Goal: Task Accomplishment & Management: Manage account settings

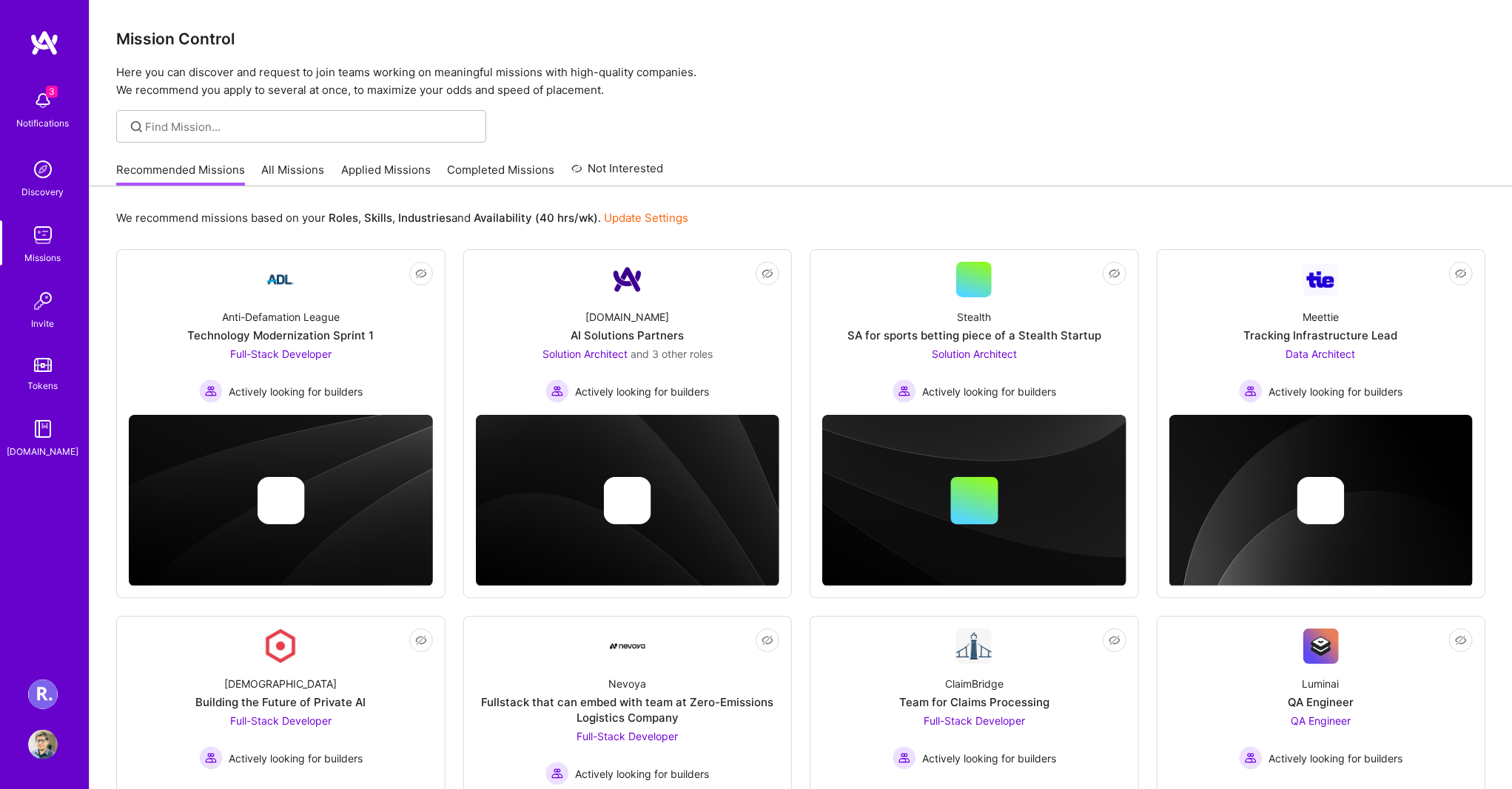
click at [39, 695] on img at bounding box center [43, 694] width 29 height 29
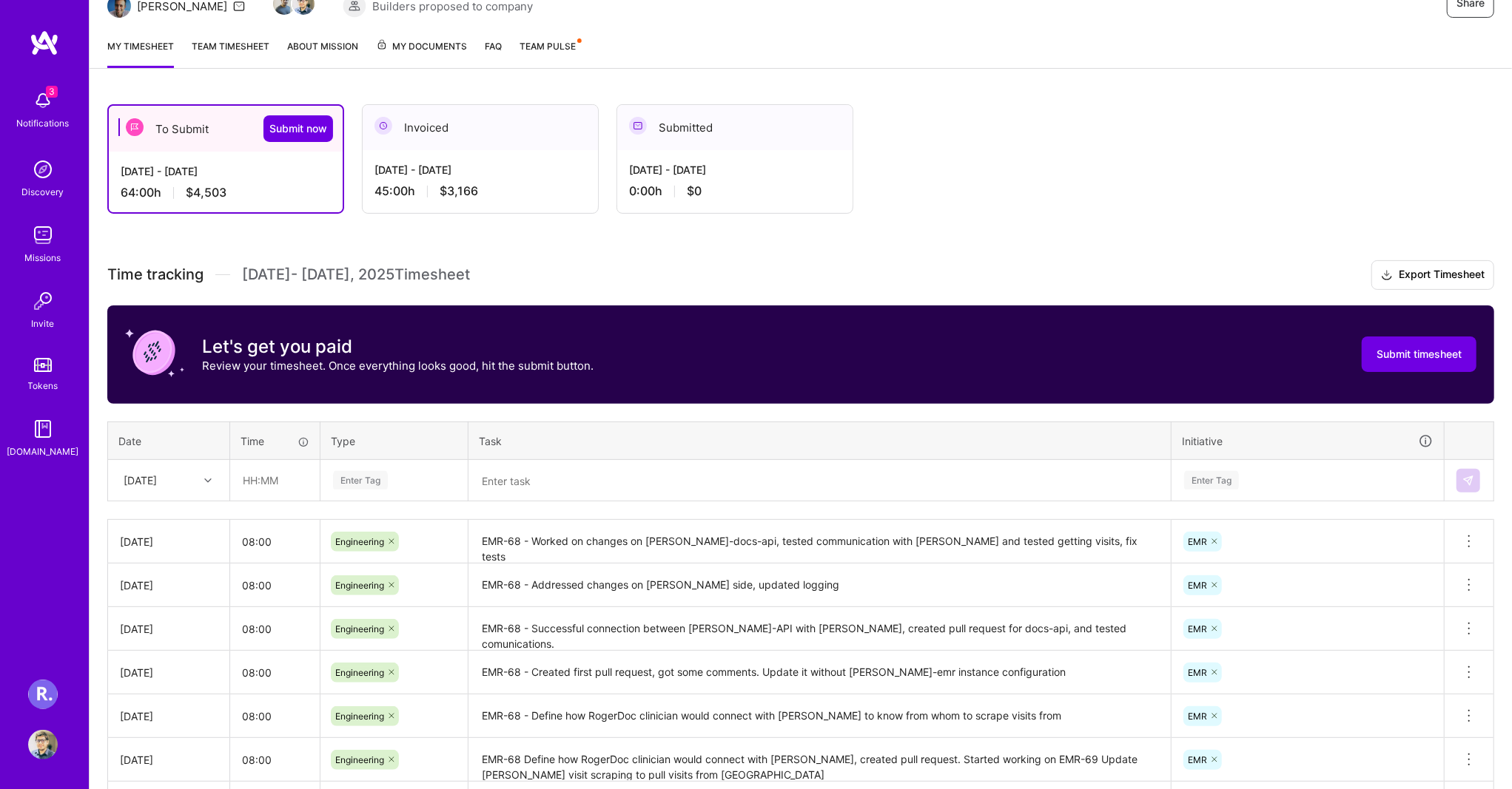
scroll to position [296, 0]
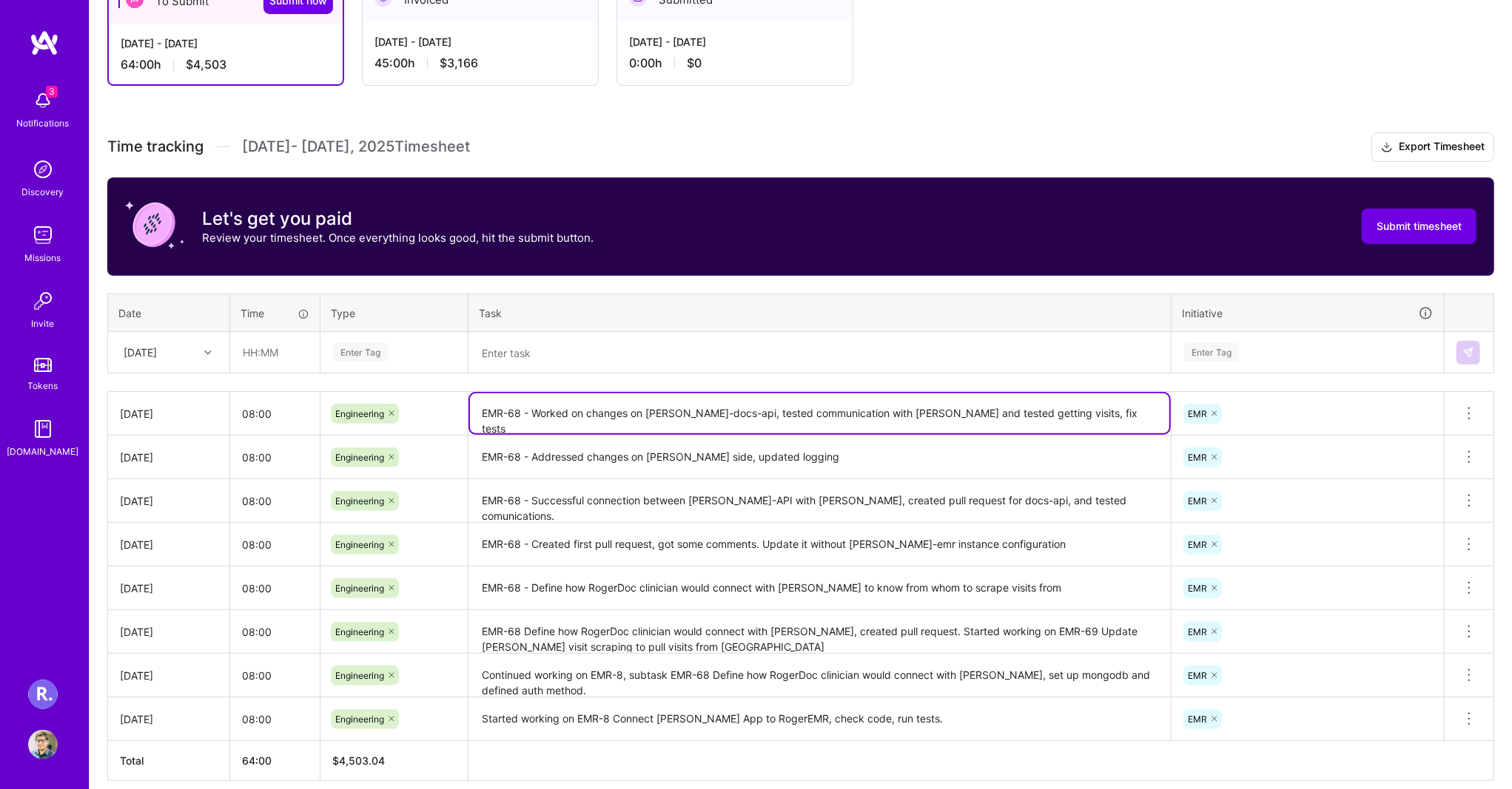
drag, startPoint x: 657, startPoint y: 411, endPoint x: 714, endPoint y: 411, distance: 57.0
click at [714, 411] on textarea "EMR-68 - Worked on changes on [PERSON_NAME]-docs-api, tested communication with…" at bounding box center [819, 414] width 700 height 40
drag, startPoint x: 788, startPoint y: 411, endPoint x: 844, endPoint y: 410, distance: 56.0
click at [844, 410] on textarea "EMR-68 - Worked on changes on [PERSON_NAME]-docs-api, tested communication with…" at bounding box center [819, 414] width 700 height 40
click at [926, 407] on textarea "EMR-68 - Worked on changes on [PERSON_NAME]-docs-api, tested communication with…" at bounding box center [819, 414] width 700 height 40
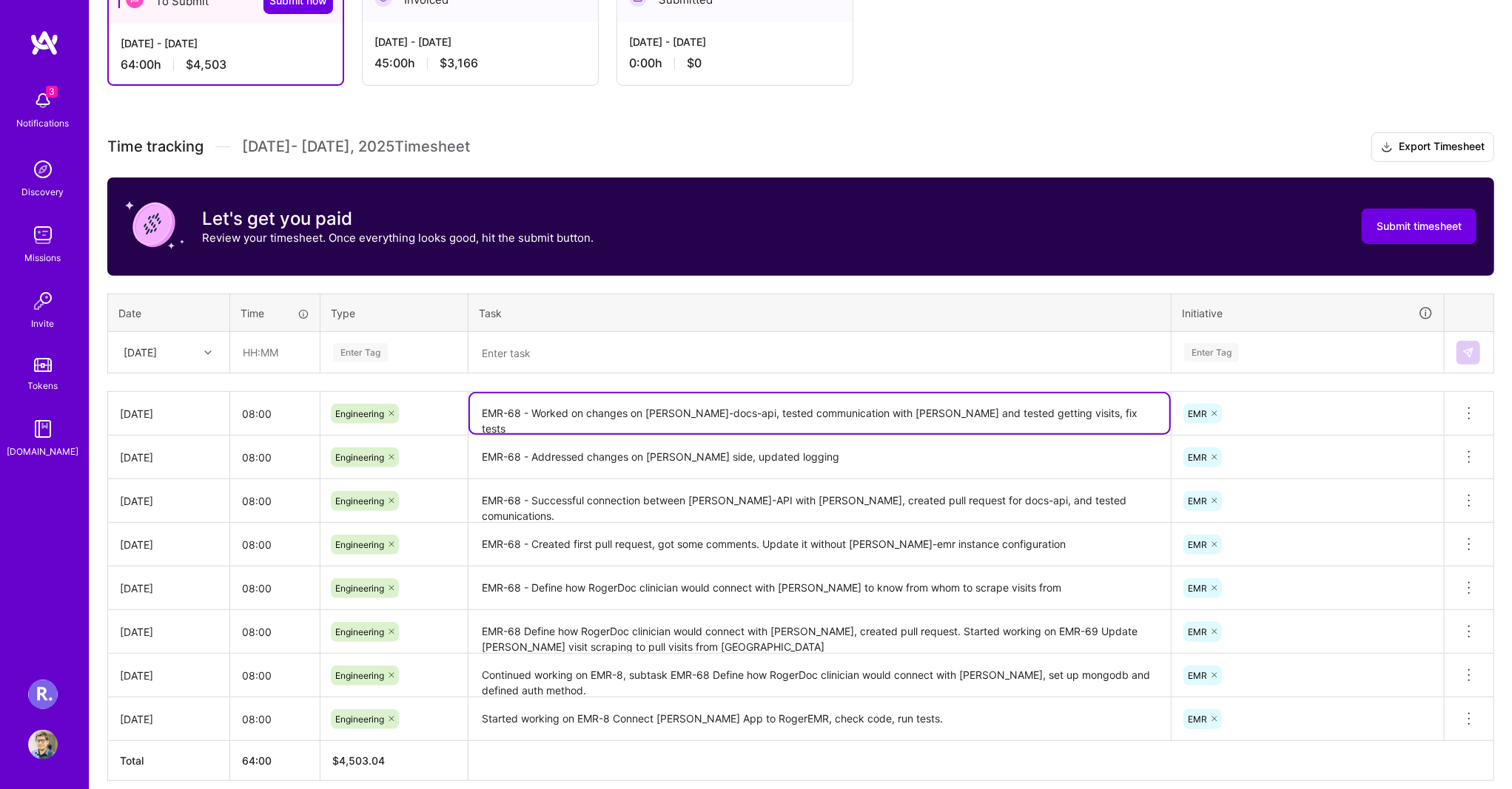
click at [1031, 411] on textarea "EMR-68 - Worked on changes on [PERSON_NAME]-docs-api, tested communication with…" at bounding box center [819, 414] width 700 height 40
click at [972, 416] on textarea "EMR-68 - Worked on changes on [PERSON_NAME]-docs-api, tested communication with…" at bounding box center [819, 414] width 700 height 40
click at [1031, 413] on textarea "EMR-68 - Worked on changes on [PERSON_NAME]-docs-api, tested communication with…" at bounding box center [819, 414] width 700 height 40
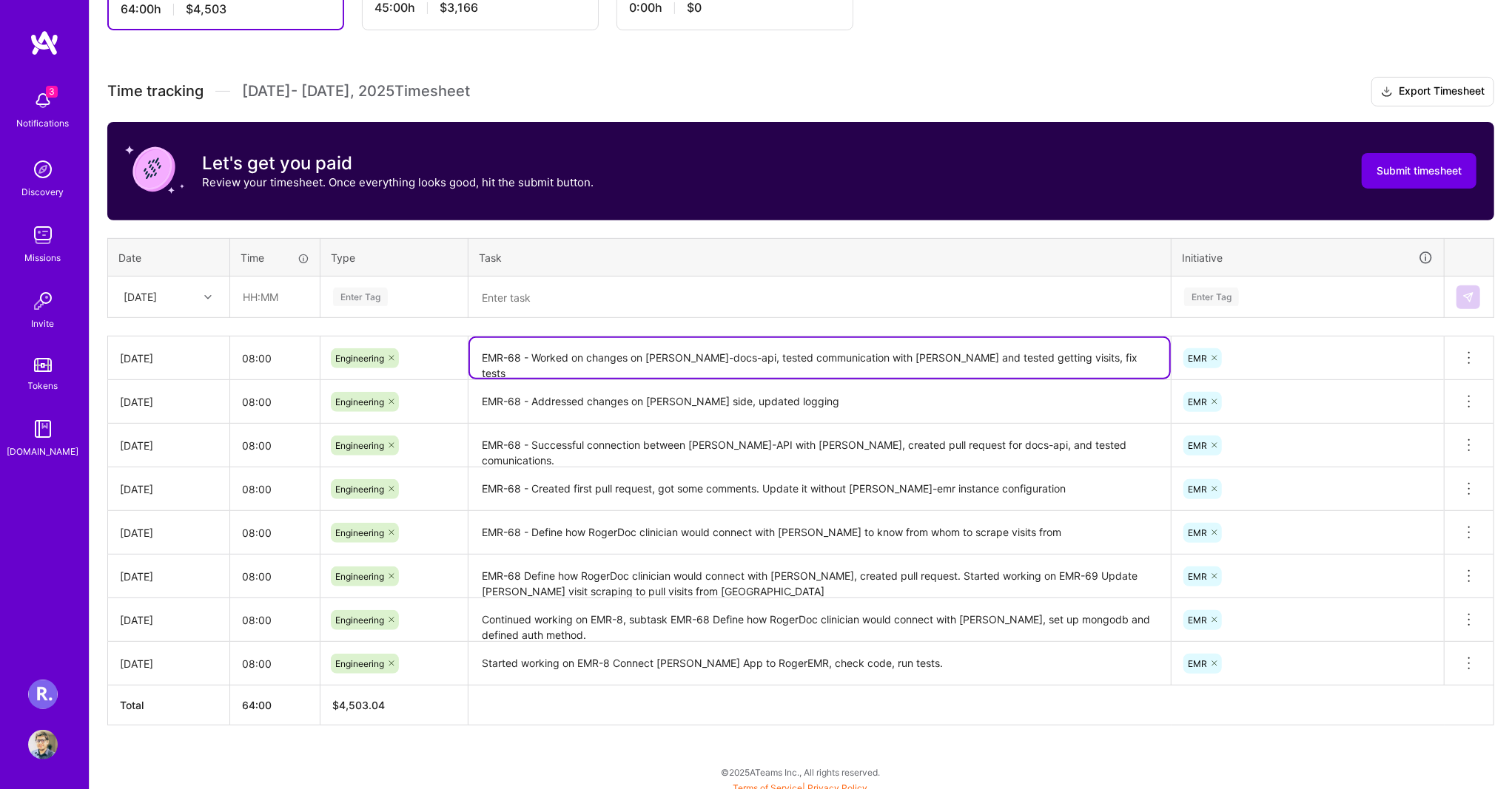
scroll to position [358, 0]
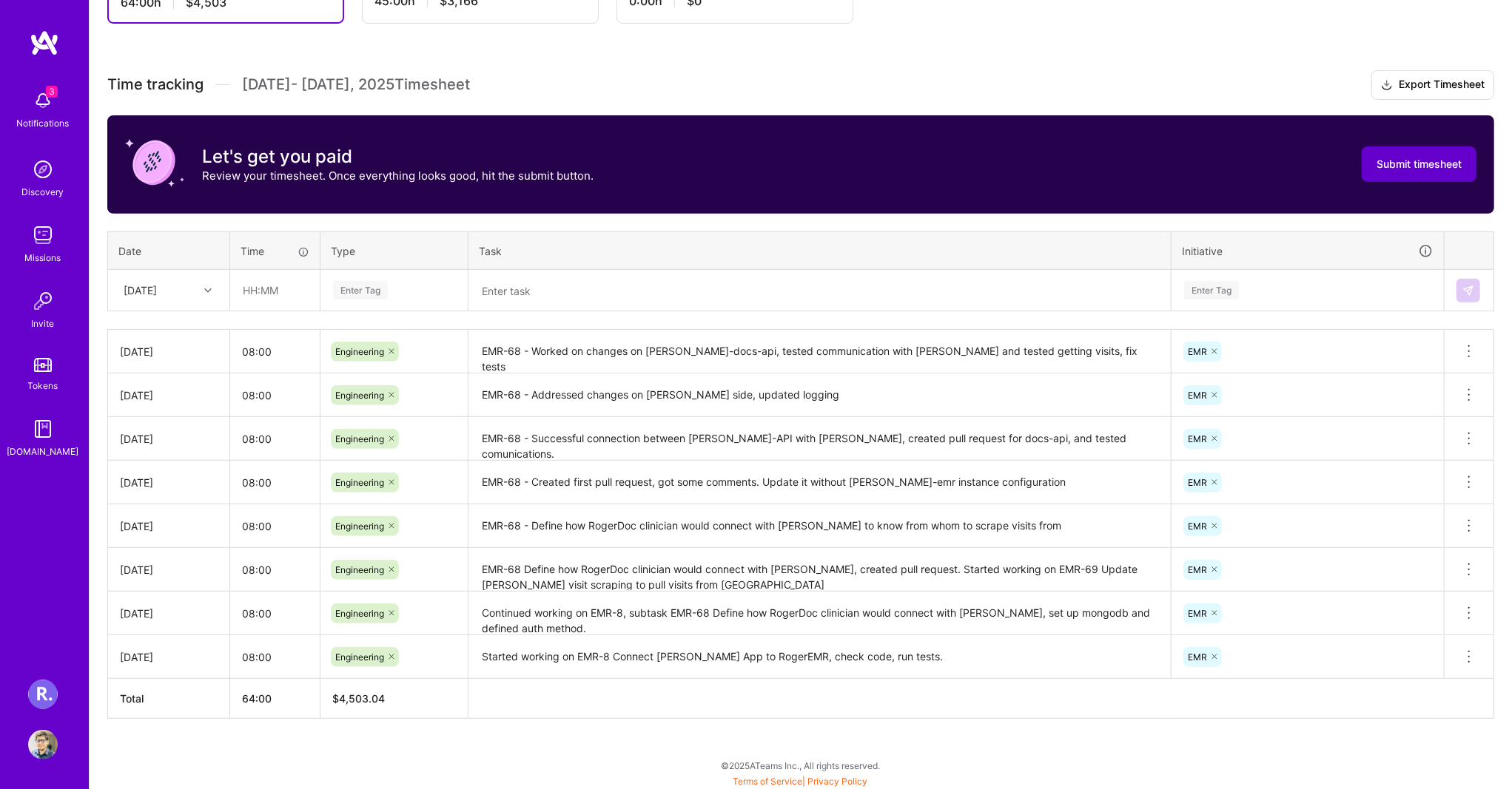
click at [1408, 172] on button "Submit timesheet" at bounding box center [1420, 163] width 115 height 36
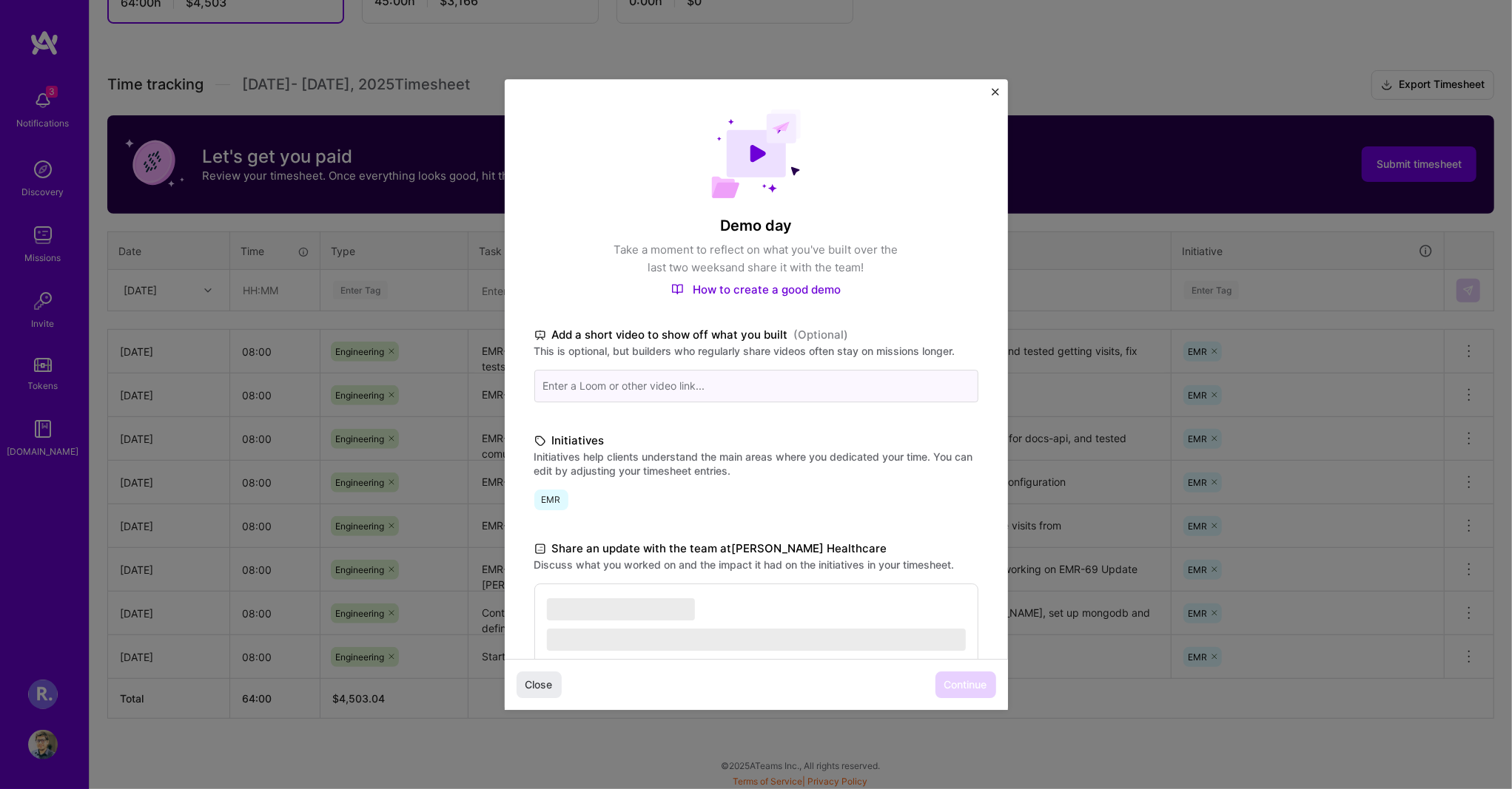
click at [737, 389] on input at bounding box center [756, 386] width 444 height 33
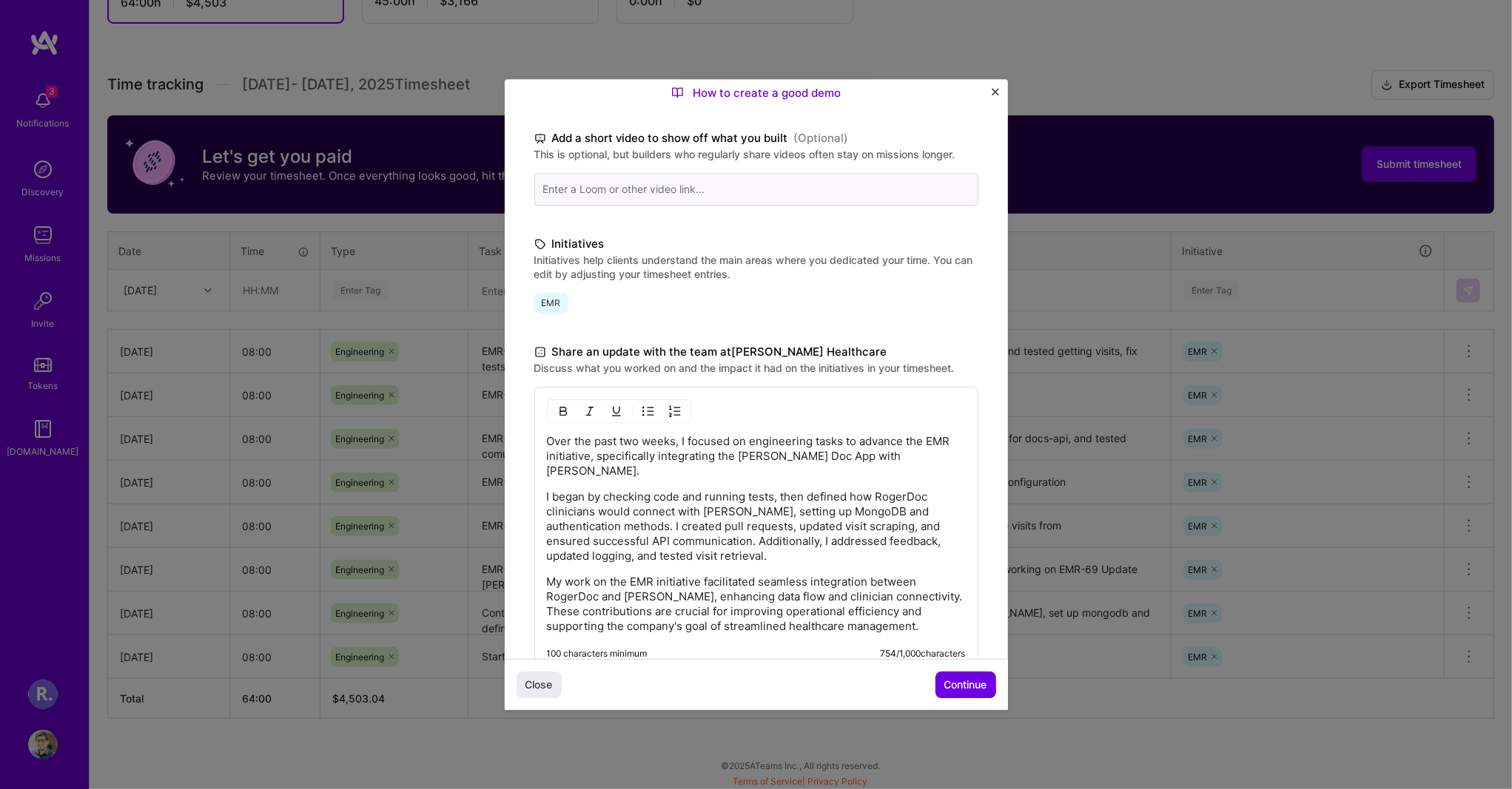
scroll to position [264, 0]
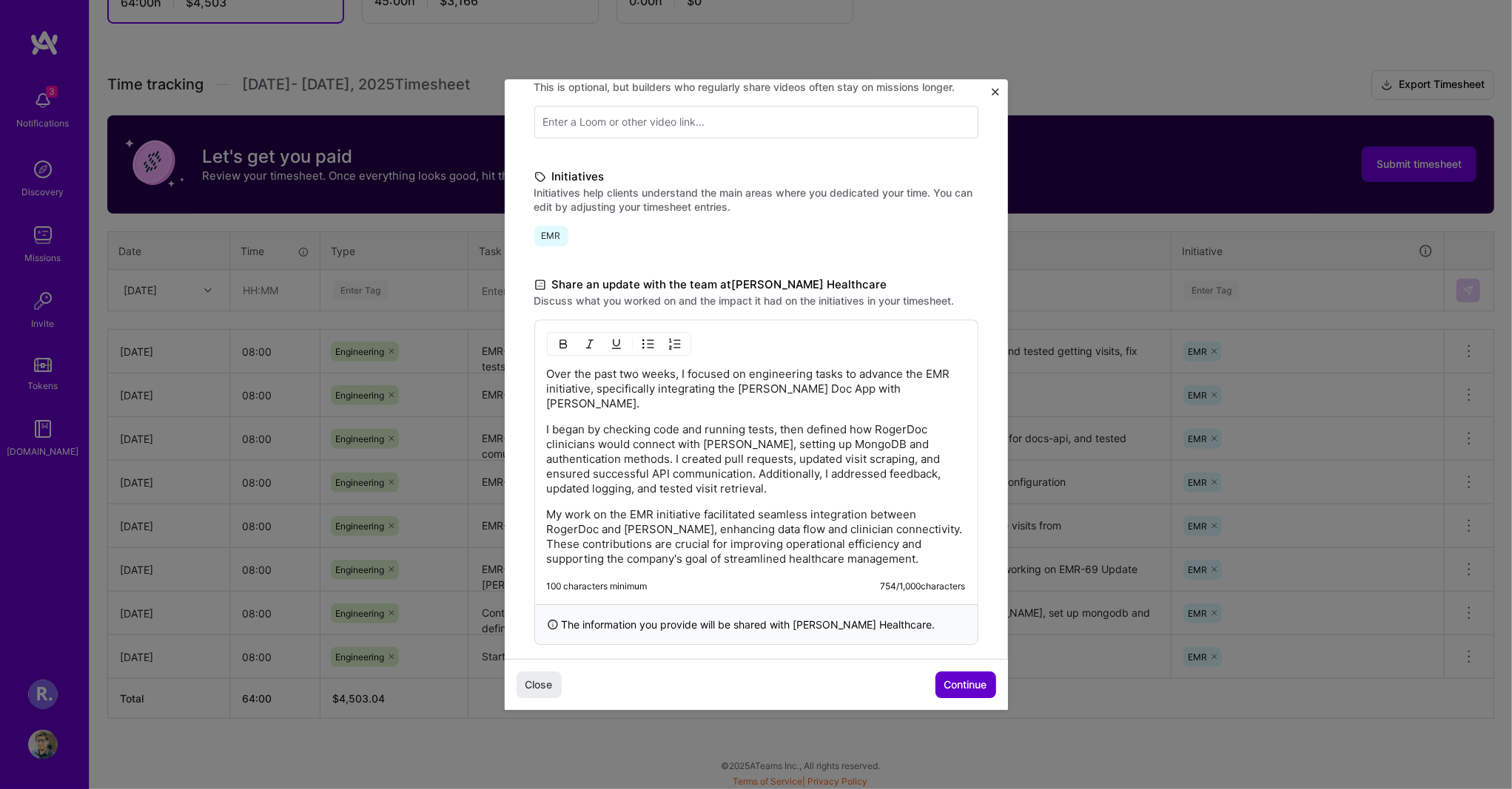
click at [957, 686] on span "Continue" at bounding box center [966, 685] width 43 height 15
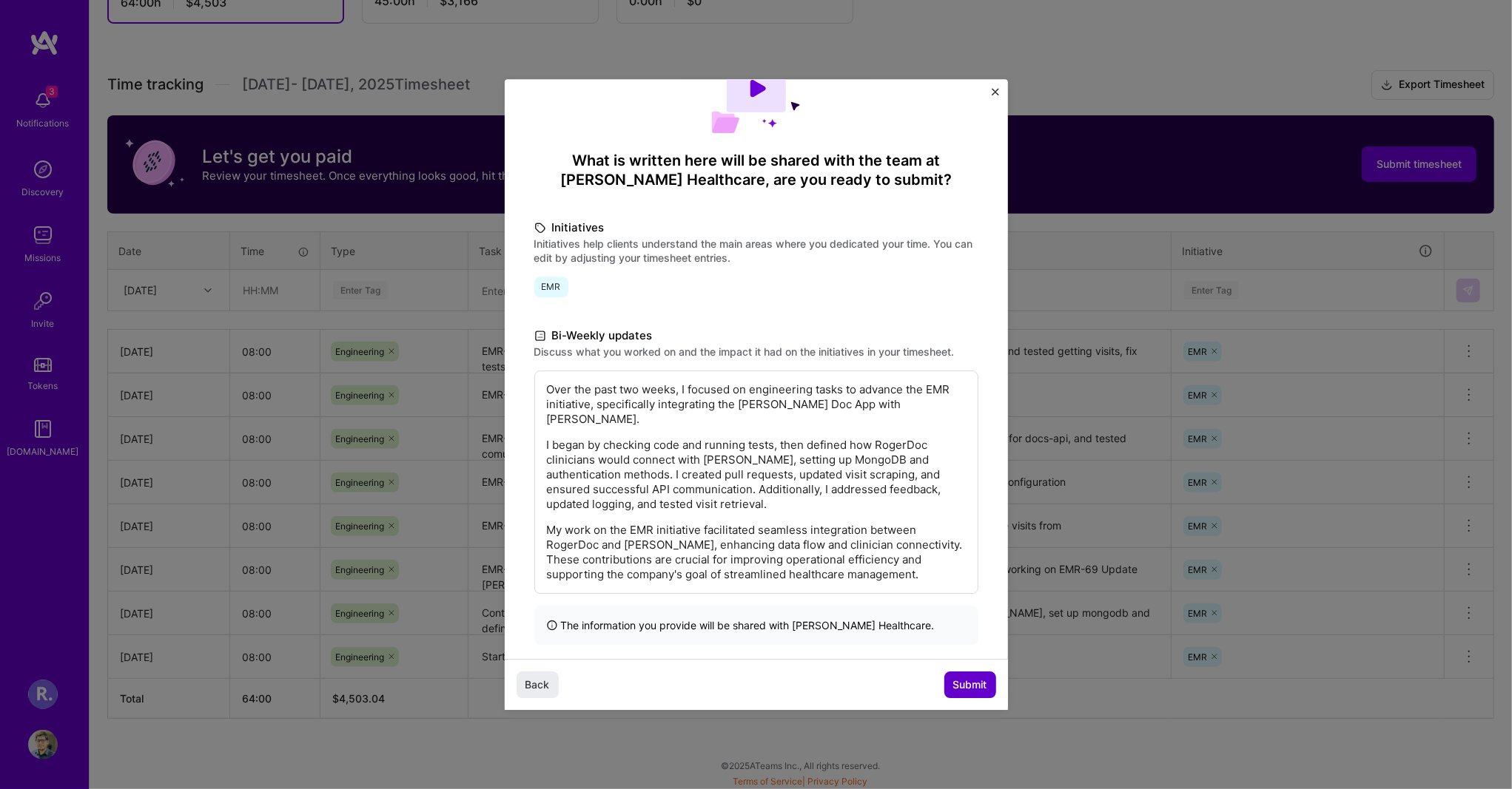
click at [961, 685] on span "Submit" at bounding box center [969, 685] width 34 height 15
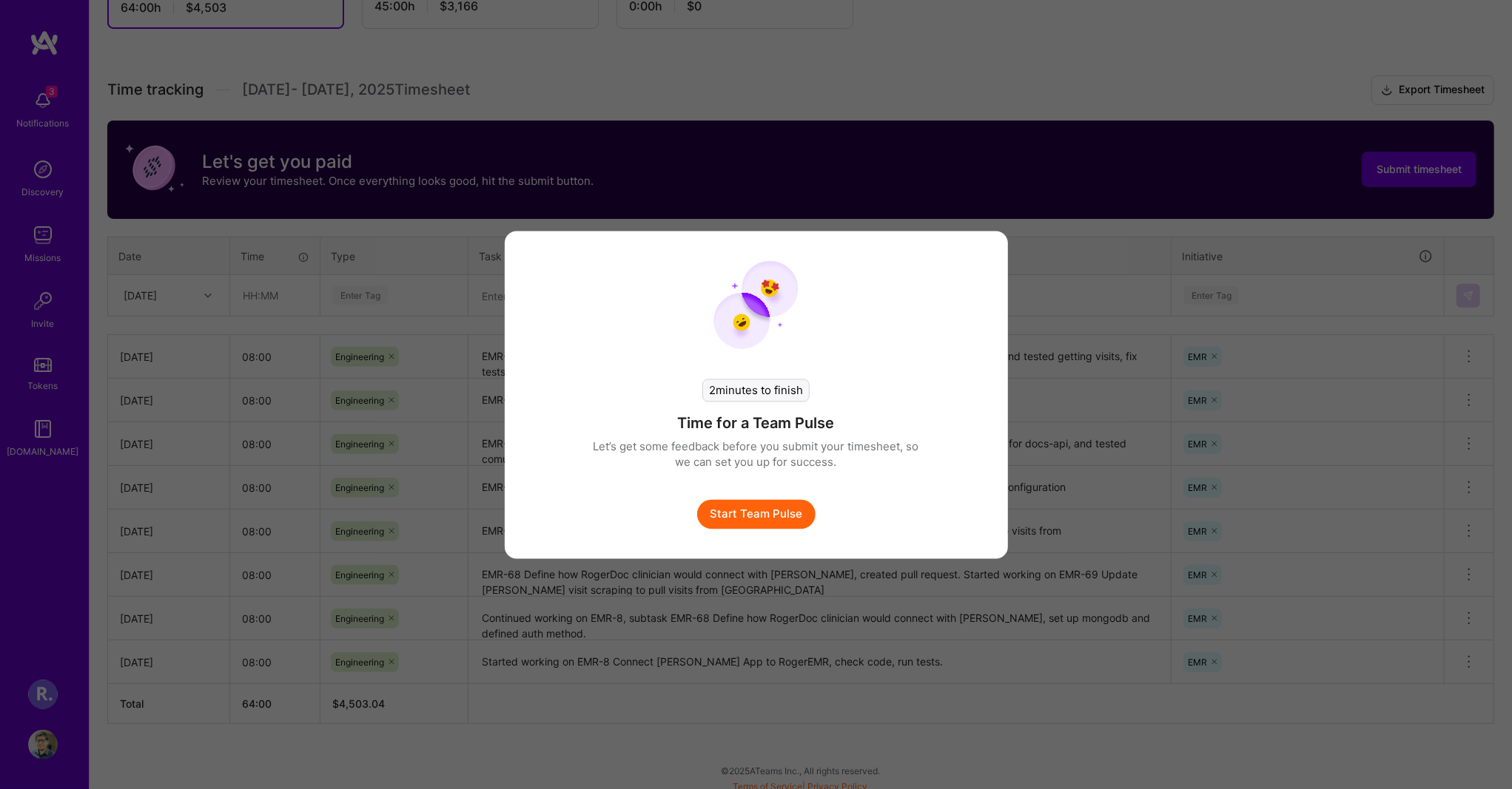
scroll to position [351, 0]
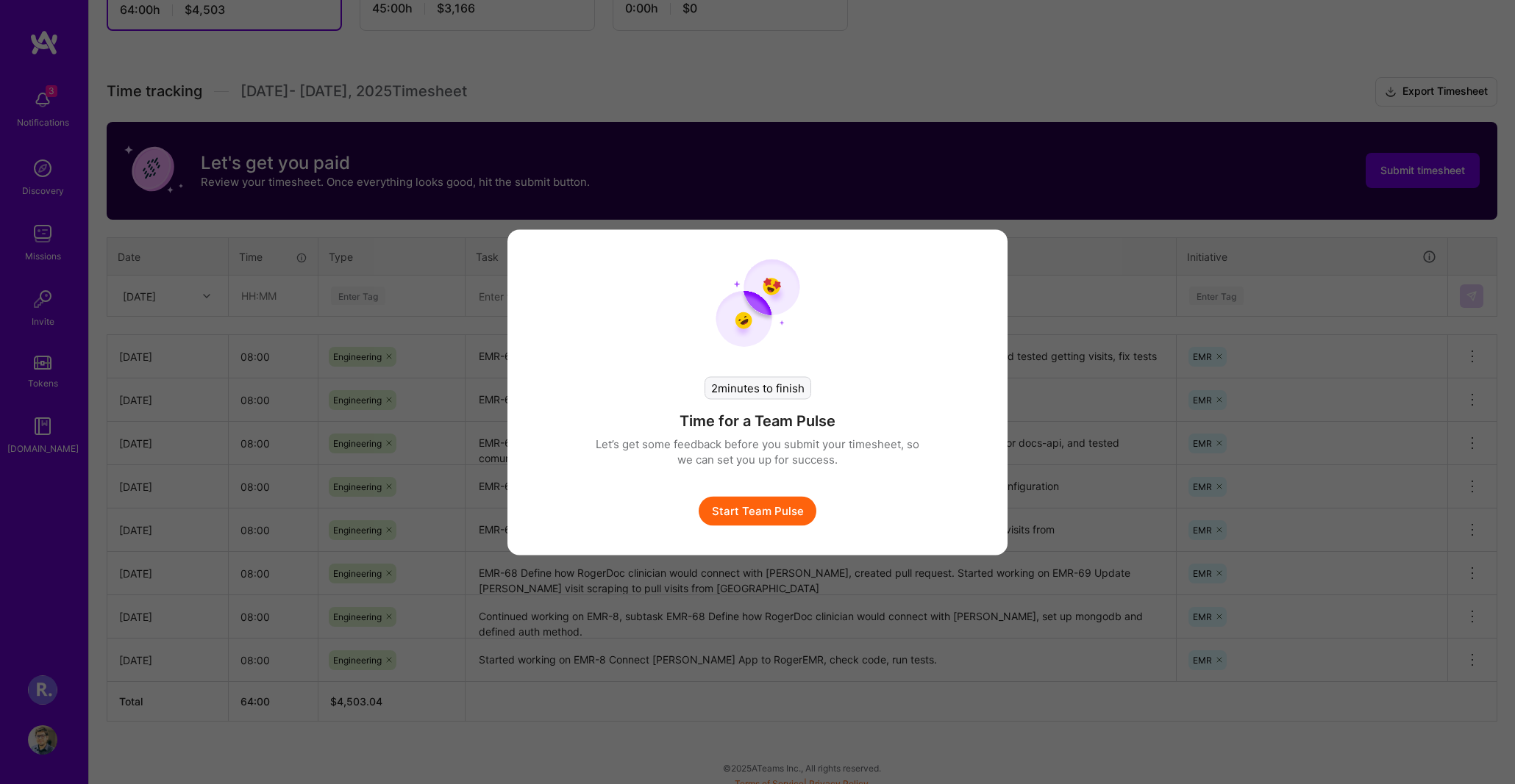
click at [768, 512] on button "Start Team Pulse" at bounding box center [758, 511] width 118 height 29
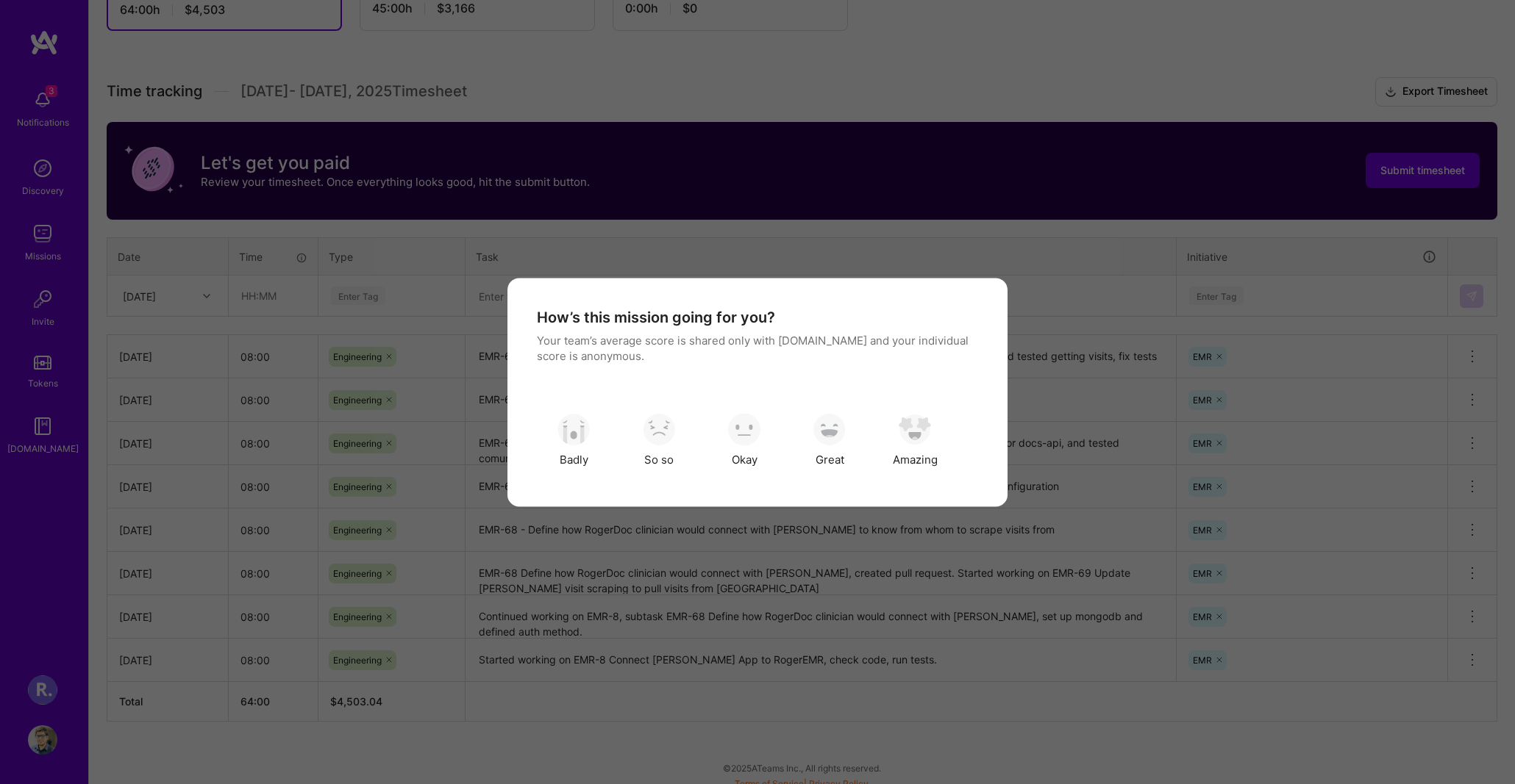
click at [768, 512] on div "How’s this mission going for you? Your team’s average score is shared only with…" at bounding box center [757, 392] width 1515 height 784
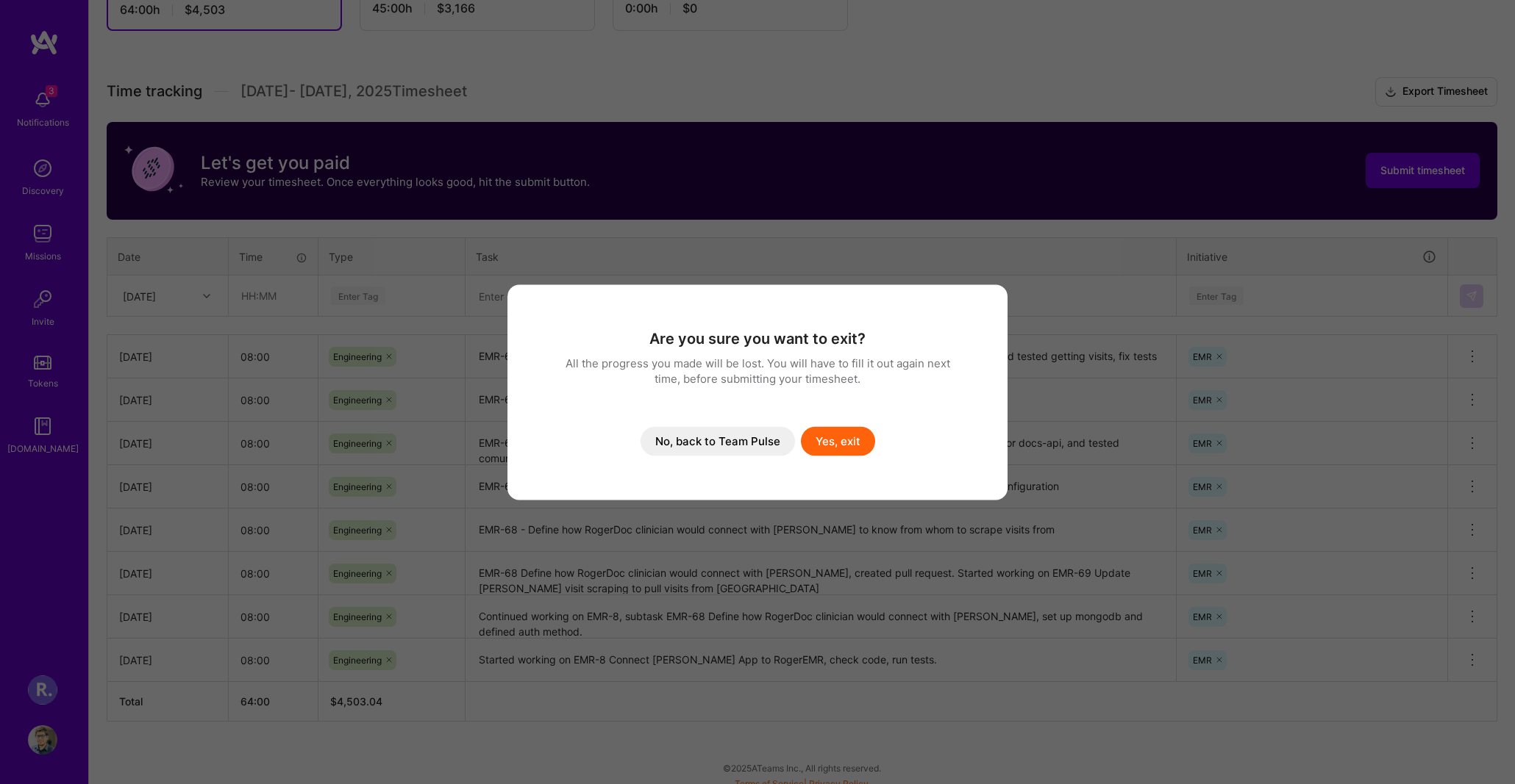
click at [706, 445] on button "No, back to Team Pulse" at bounding box center [718, 441] width 154 height 29
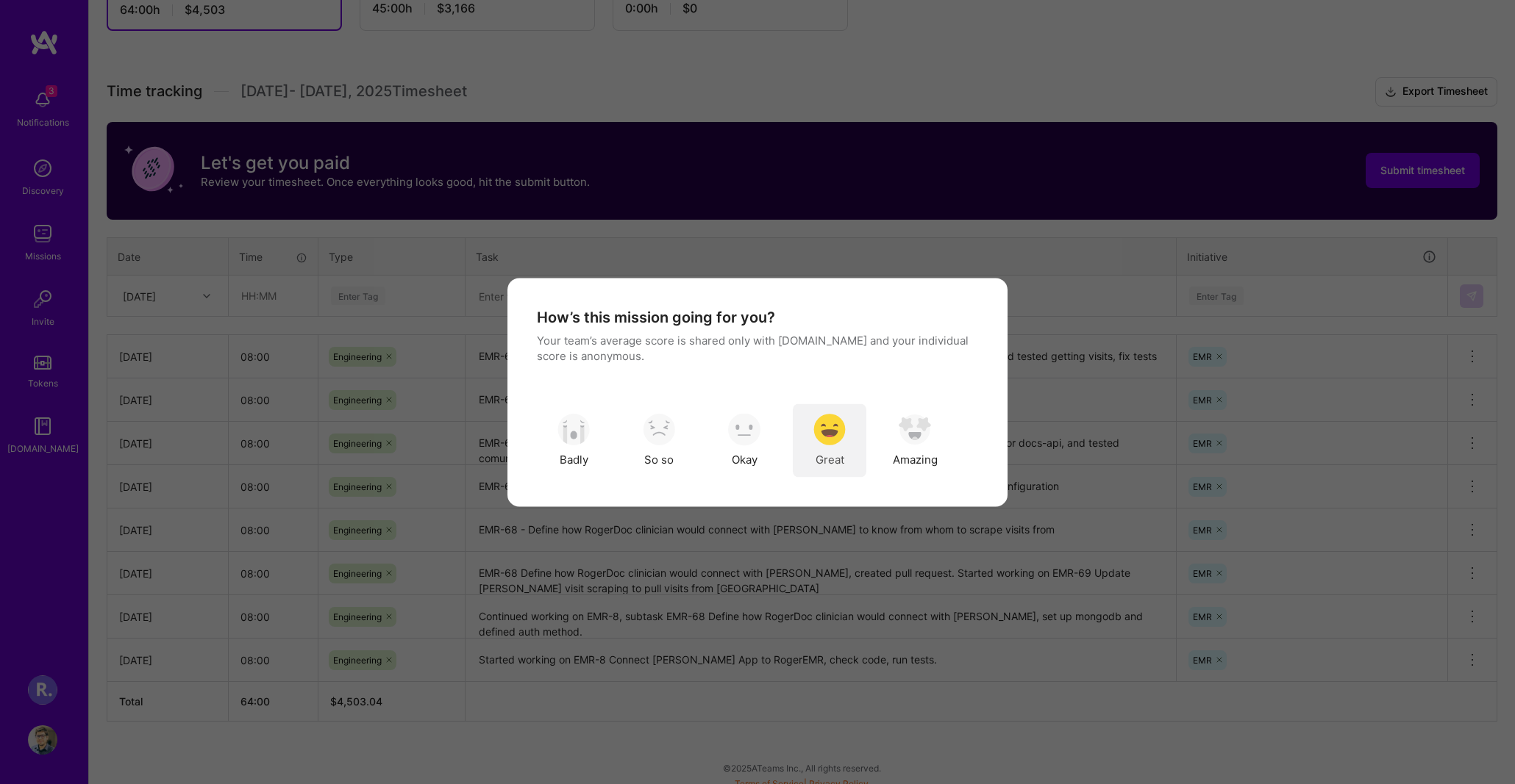
click at [833, 436] on img "modal" at bounding box center [830, 430] width 33 height 33
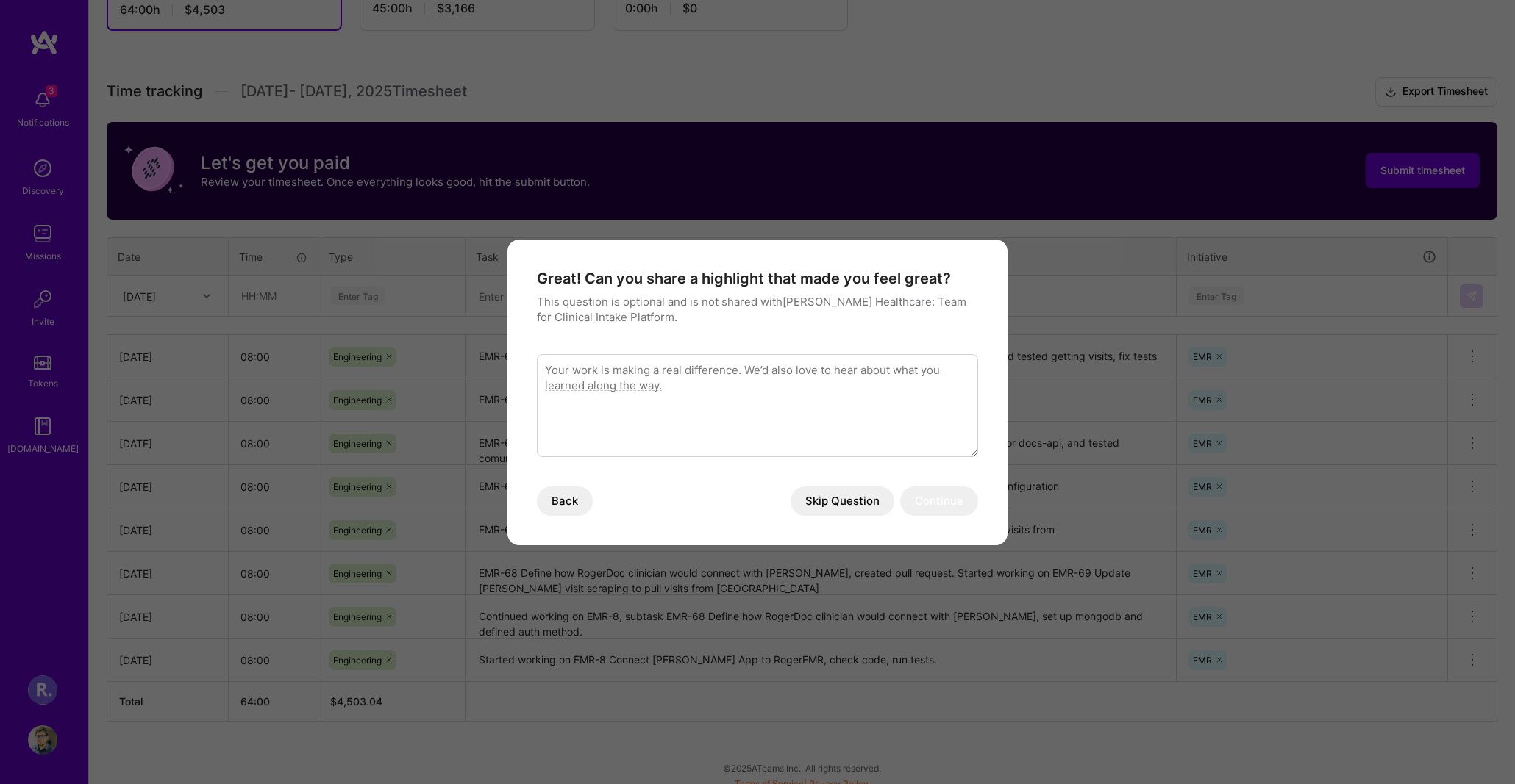
click at [738, 437] on textarea "modal" at bounding box center [757, 405] width 441 height 103
click at [849, 497] on button "Skip Question" at bounding box center [842, 501] width 103 height 29
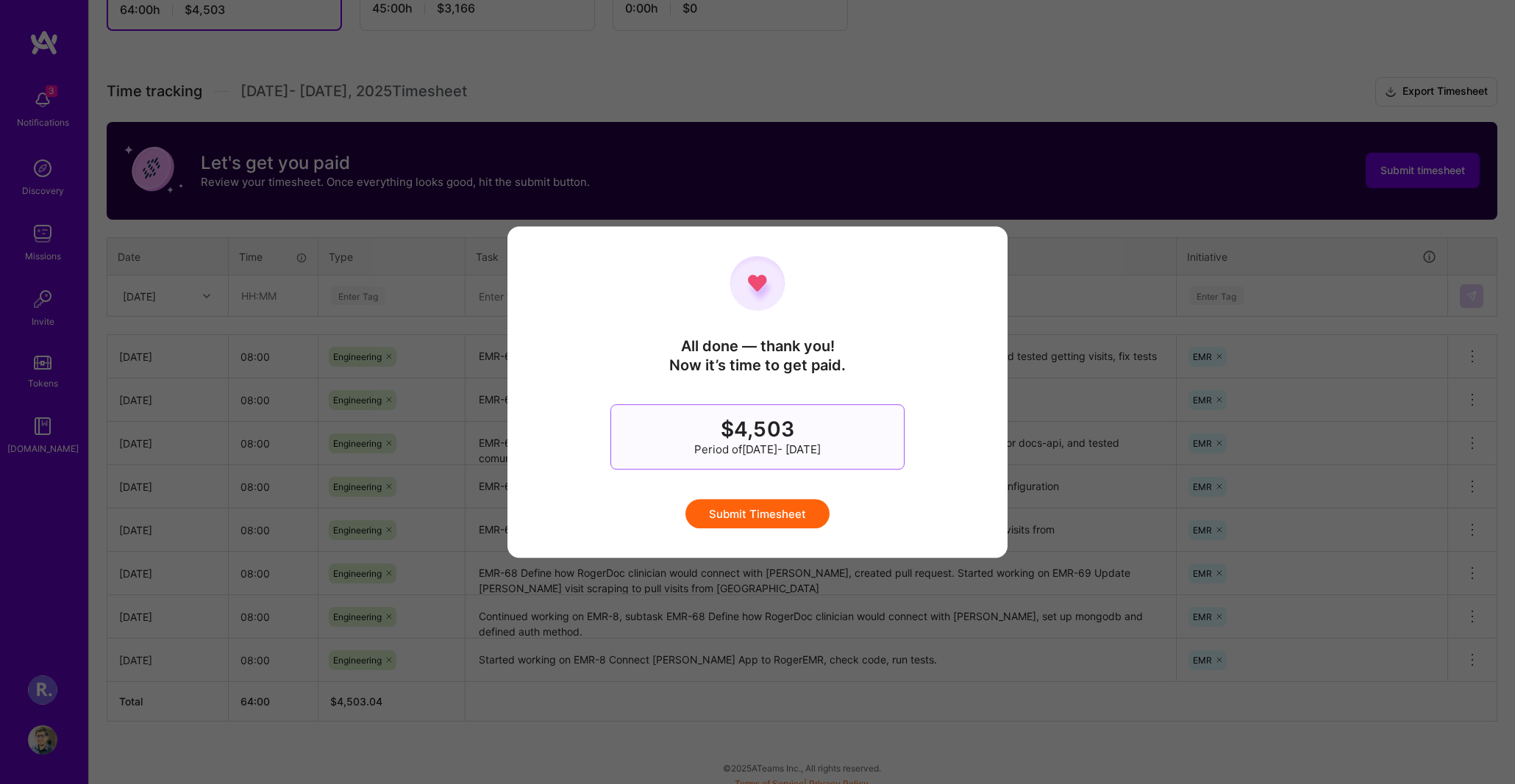
click at [798, 516] on button "Submit Timesheet" at bounding box center [757, 514] width 144 height 29
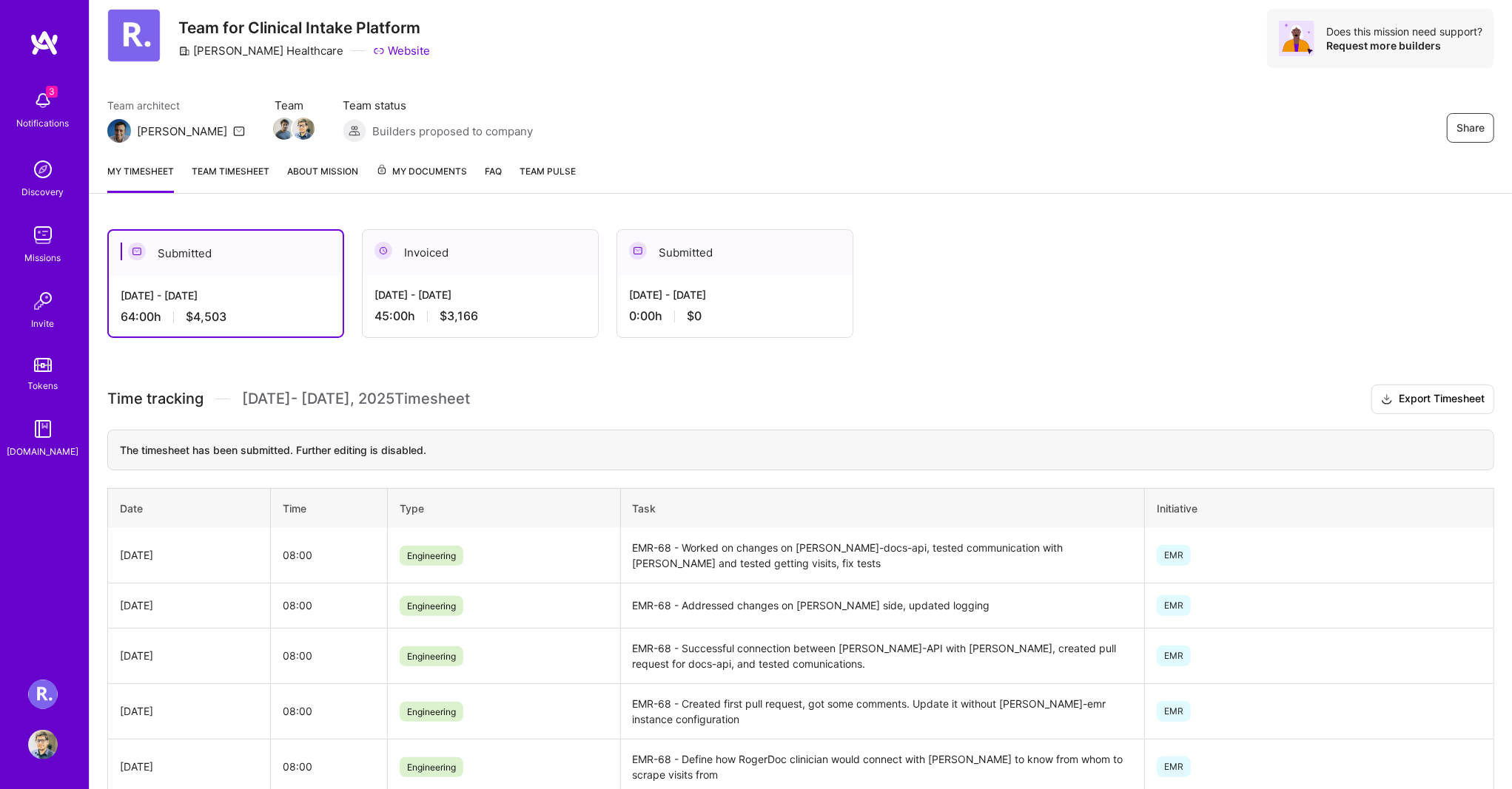
scroll to position [0, 0]
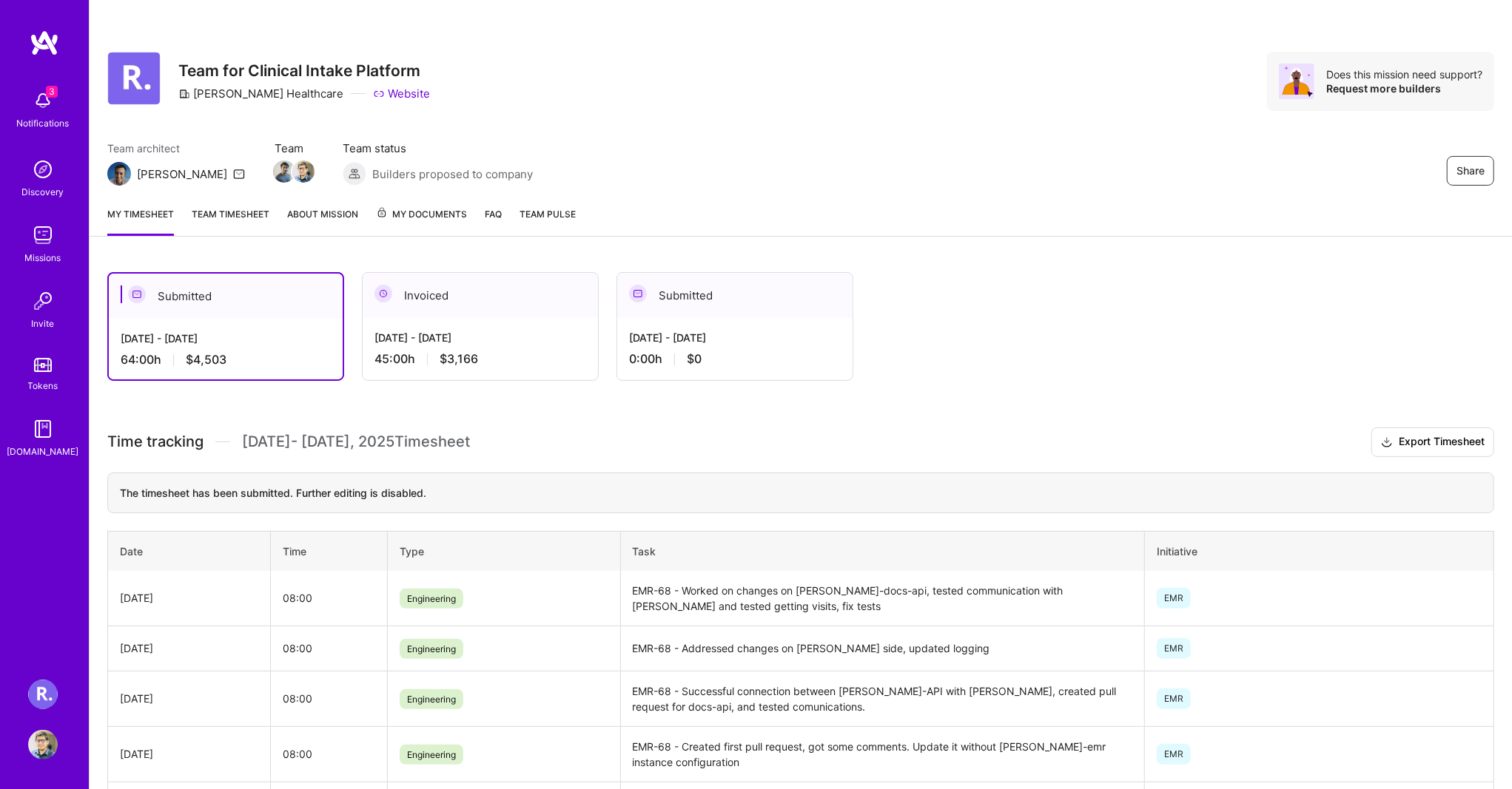
click at [528, 333] on div "[DATE] - [DATE]" at bounding box center [481, 337] width 212 height 16
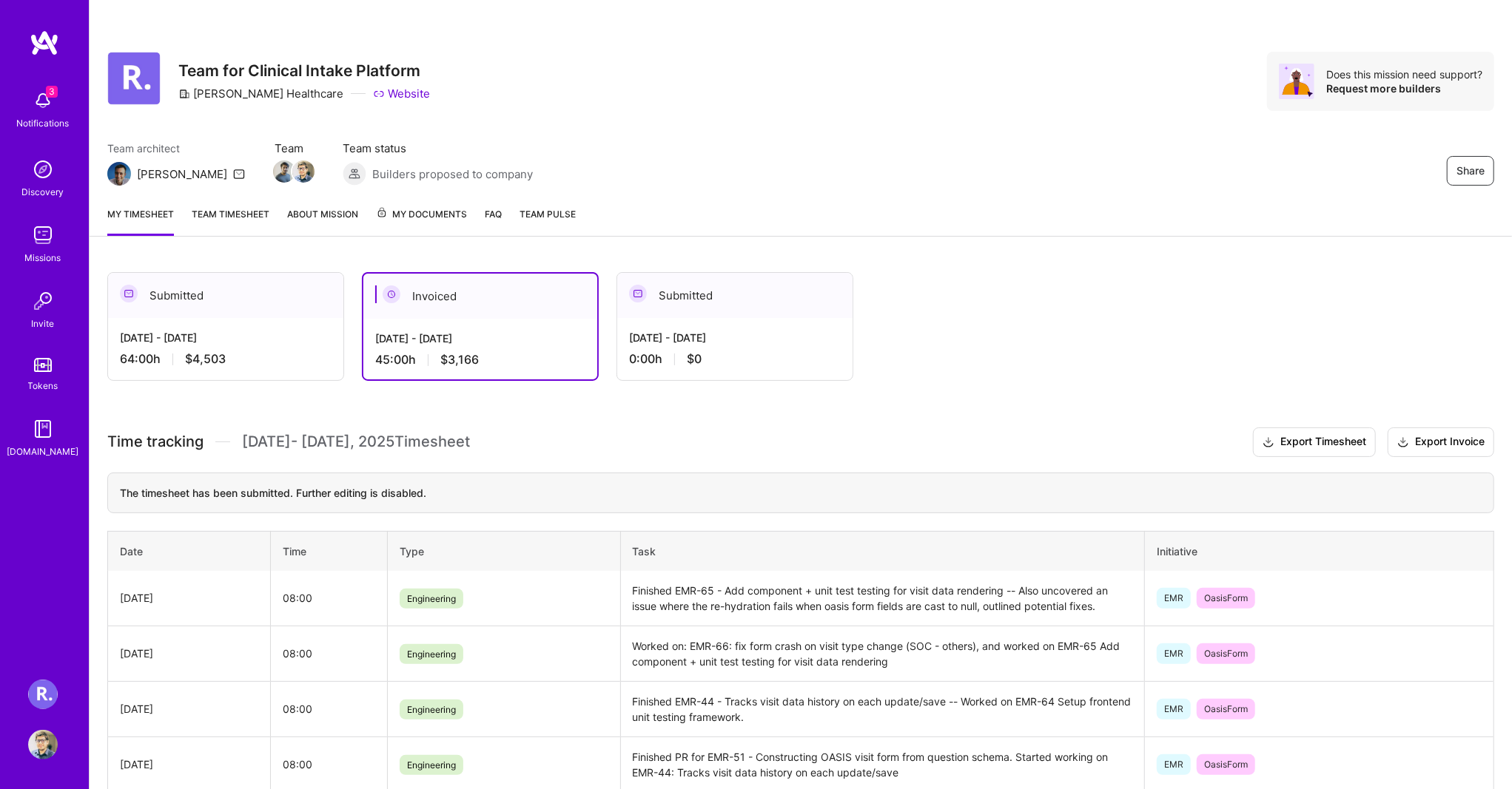
drag, startPoint x: 585, startPoint y: 26, endPoint x: 565, endPoint y: 14, distance: 23.3
click at [585, 26] on div "Share Team for Clinical Intake Platform [PERSON_NAME] Healthcare Website Does t…" at bounding box center [800, 97] width 1422 height 195
